Goal: Information Seeking & Learning: Learn about a topic

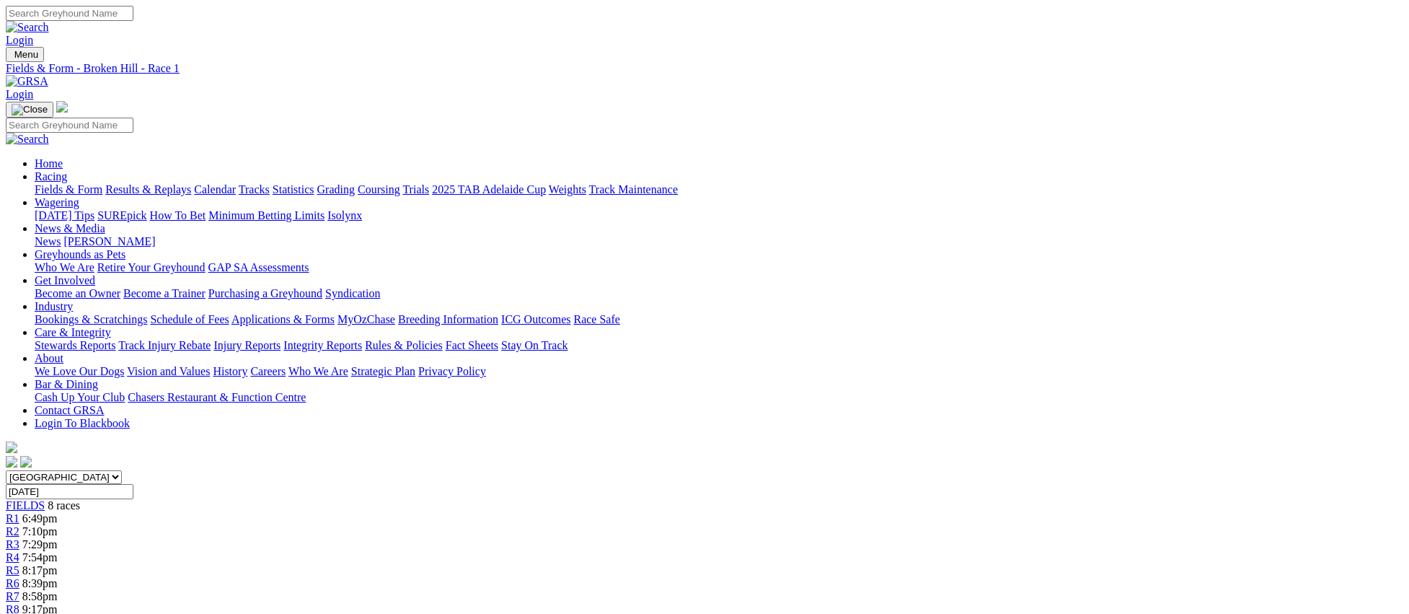
click at [102, 183] on link "Fields & Form" at bounding box center [69, 189] width 68 height 12
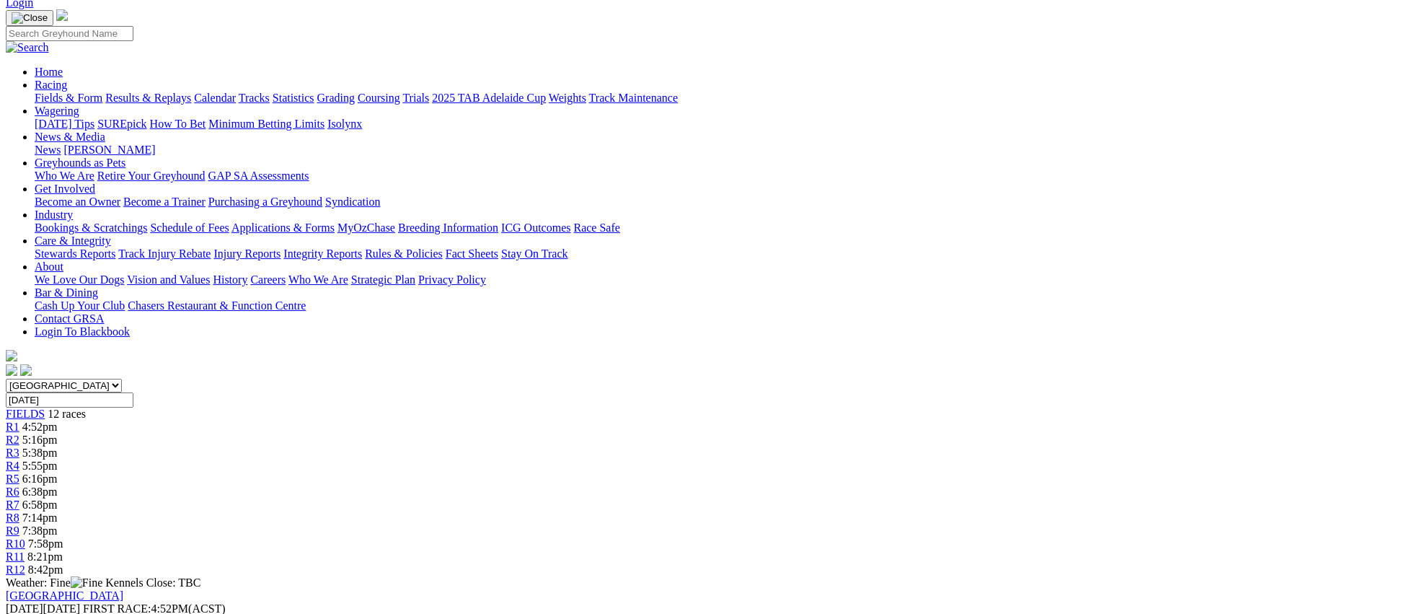
scroll to position [92, 0]
drag, startPoint x: 193, startPoint y: 16, endPoint x: 175, endPoint y: 61, distance: 48.9
click at [102, 92] on link "Fields & Form" at bounding box center [69, 98] width 68 height 12
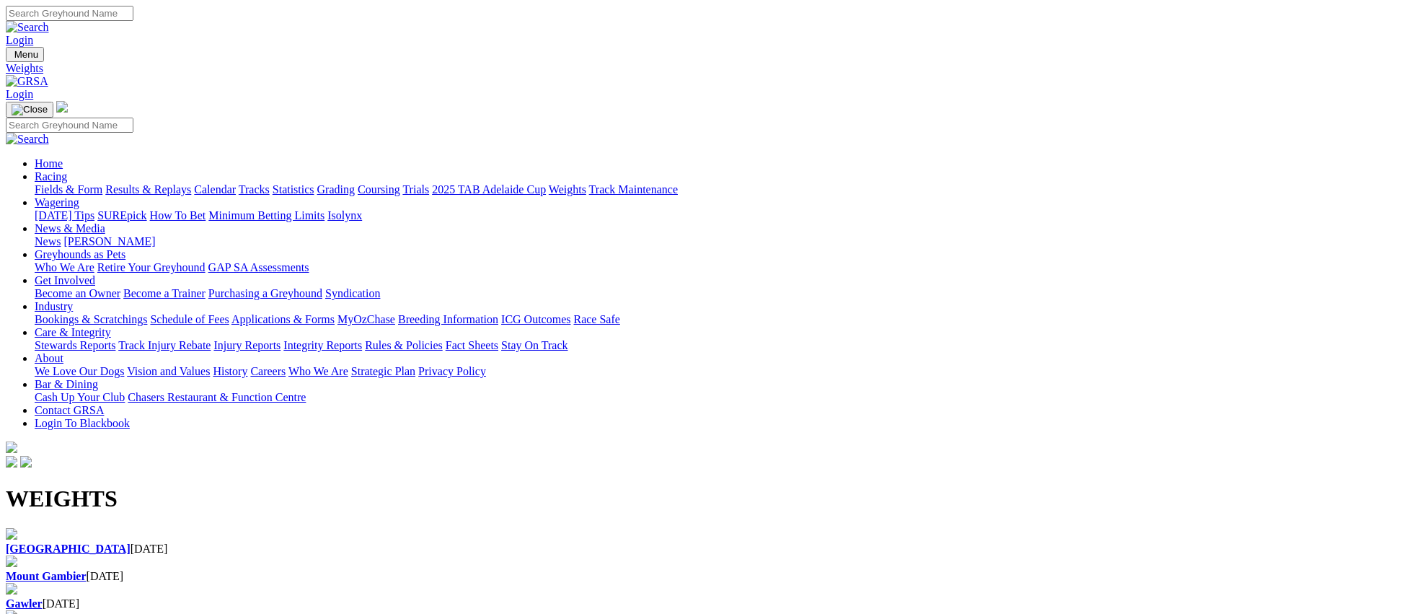
click at [148, 528] on div "[GEOGRAPHIC_DATA] [DATE]" at bounding box center [705, 541] width 1398 height 27
